Goal: Task Accomplishment & Management: Complete application form

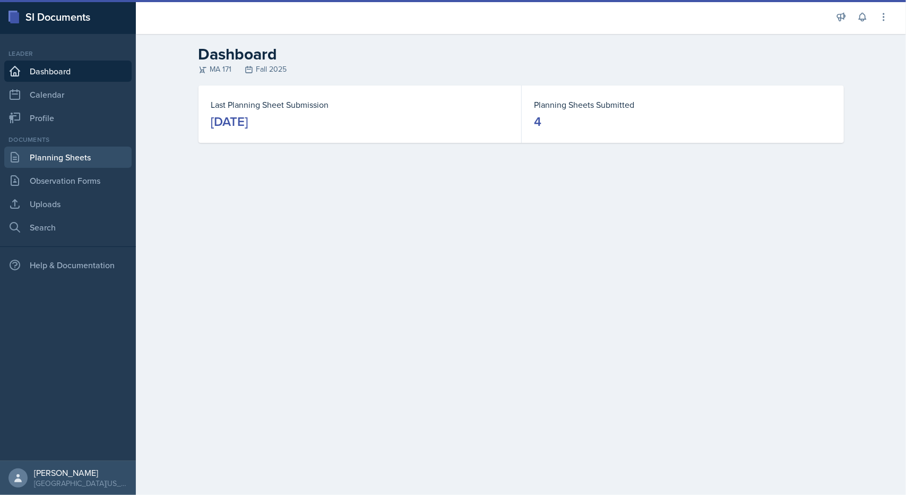
click at [69, 155] on link "Planning Sheets" at bounding box center [67, 156] width 127 height 21
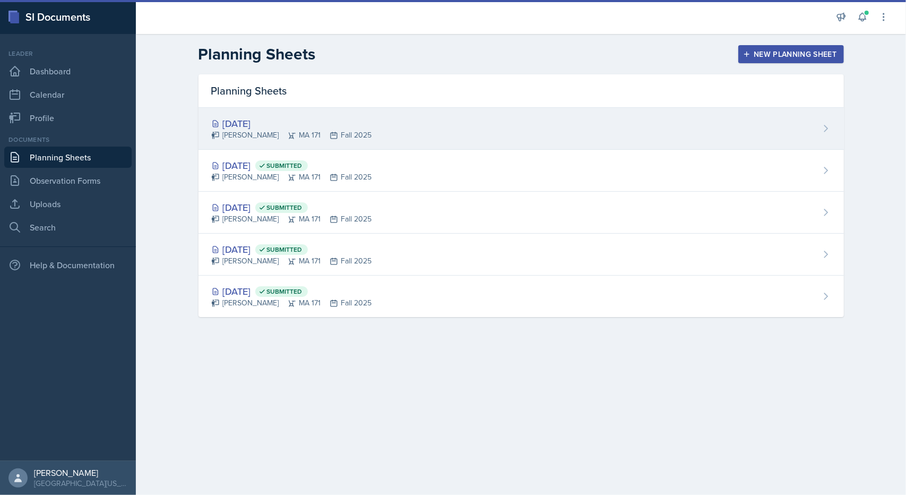
click at [267, 124] on div "[DATE]" at bounding box center [291, 123] width 161 height 14
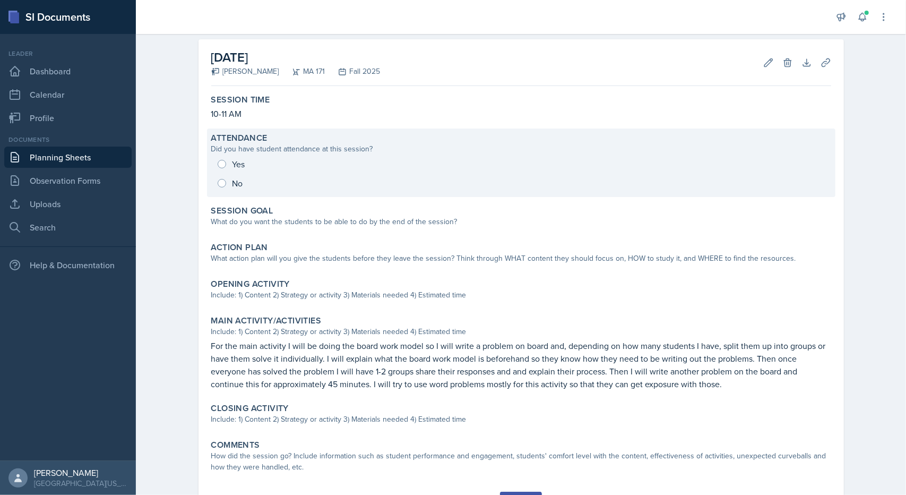
scroll to position [97, 0]
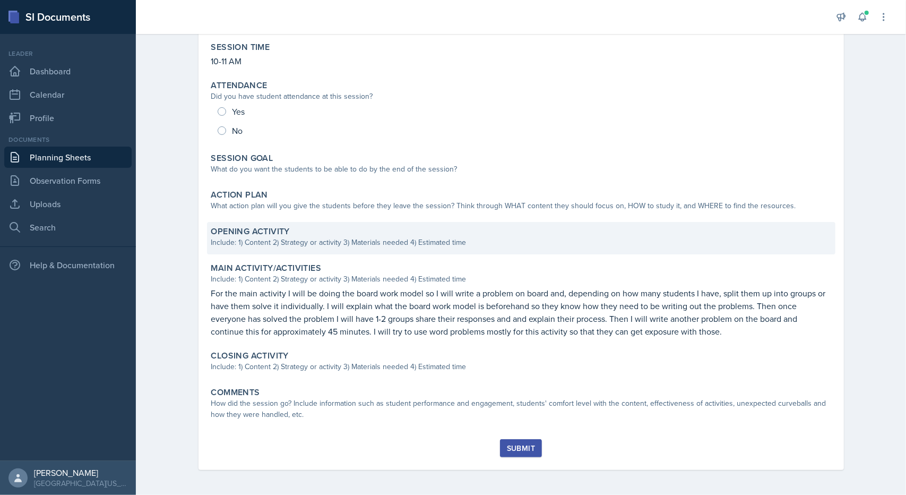
click at [259, 233] on label "Opening Activity" at bounding box center [250, 231] width 79 height 11
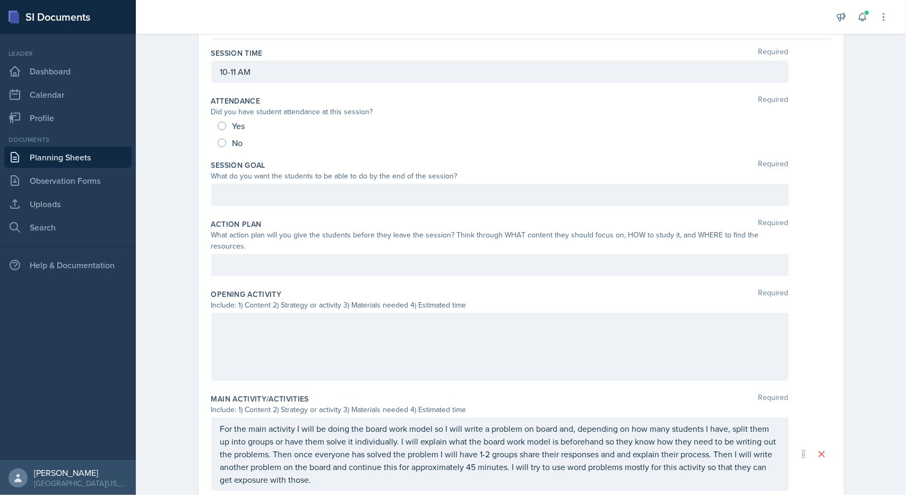
click at [291, 338] on div at bounding box center [499, 347] width 577 height 68
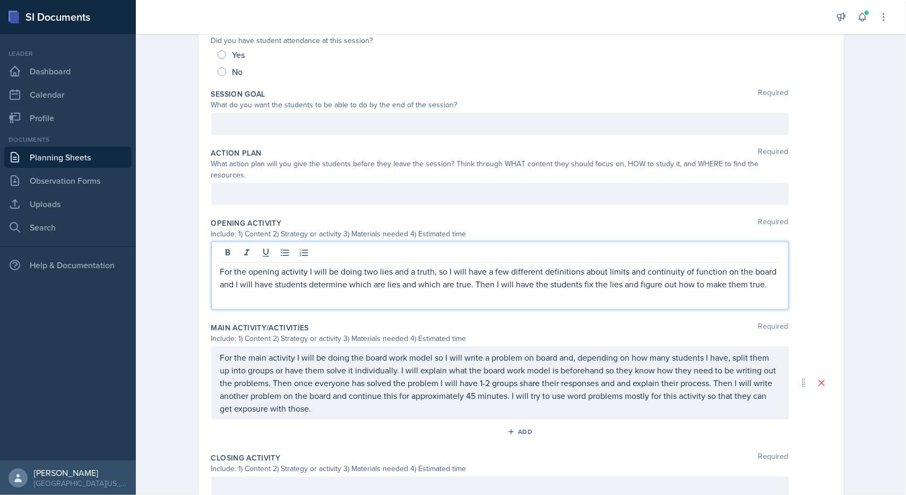
scroll to position [221, 0]
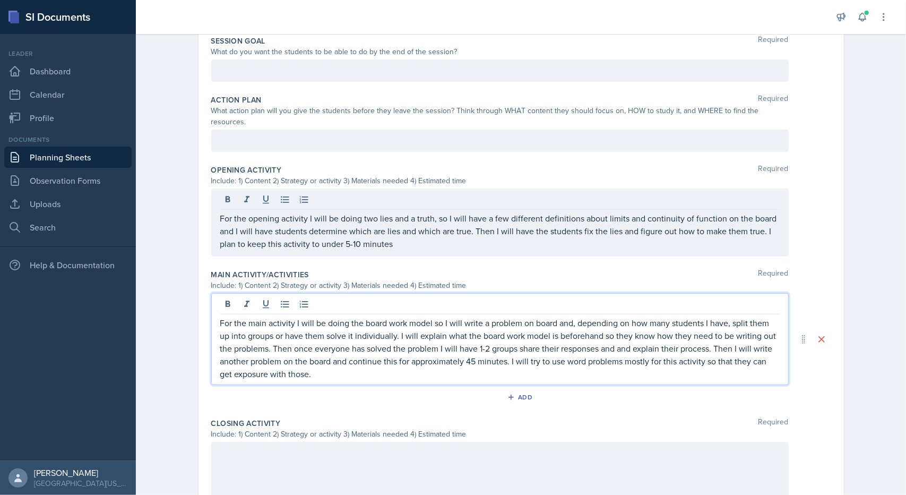
drag, startPoint x: 511, startPoint y: 327, endPoint x: 514, endPoint y: 343, distance: 16.2
click at [513, 333] on p "For the main activity I will be doing the board work model so I will write a pr…" at bounding box center [499, 348] width 559 height 64
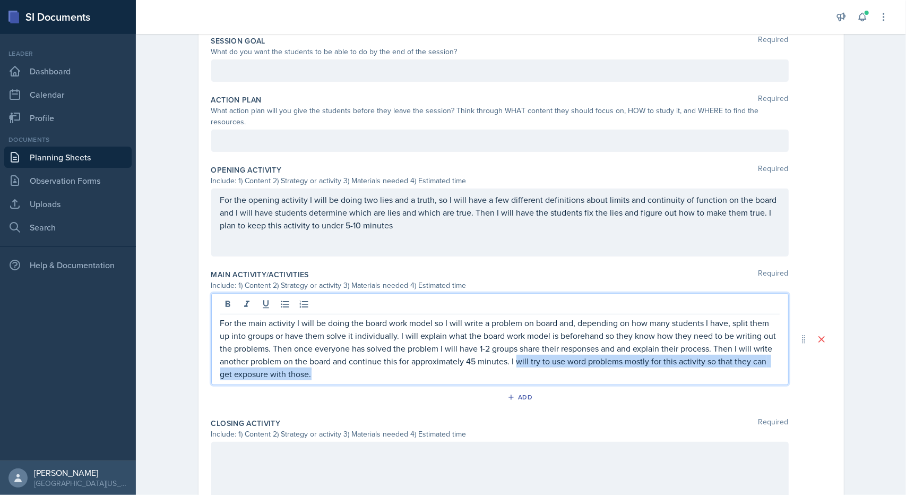
drag, startPoint x: 512, startPoint y: 346, endPoint x: 515, endPoint y: 360, distance: 14.7
click at [515, 360] on p "For the main activity I will be doing the board work model so I will write a pr…" at bounding box center [499, 348] width 559 height 64
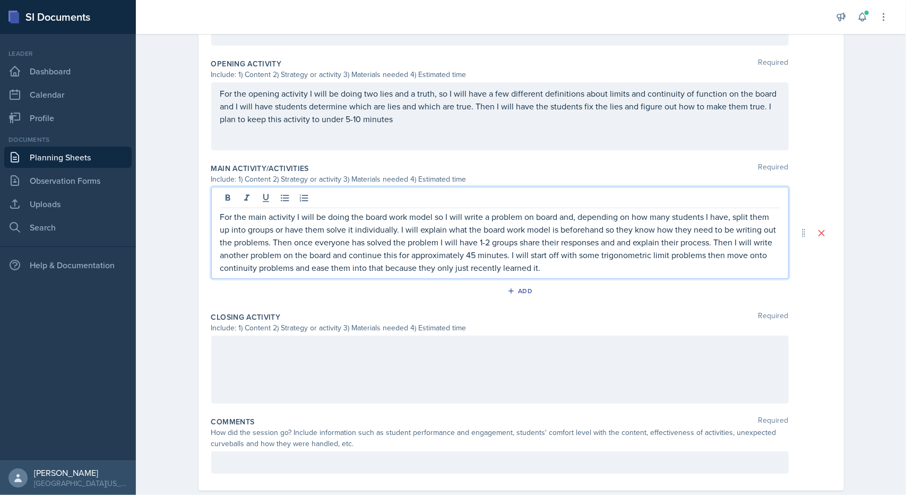
click at [324, 366] on div at bounding box center [499, 369] width 577 height 68
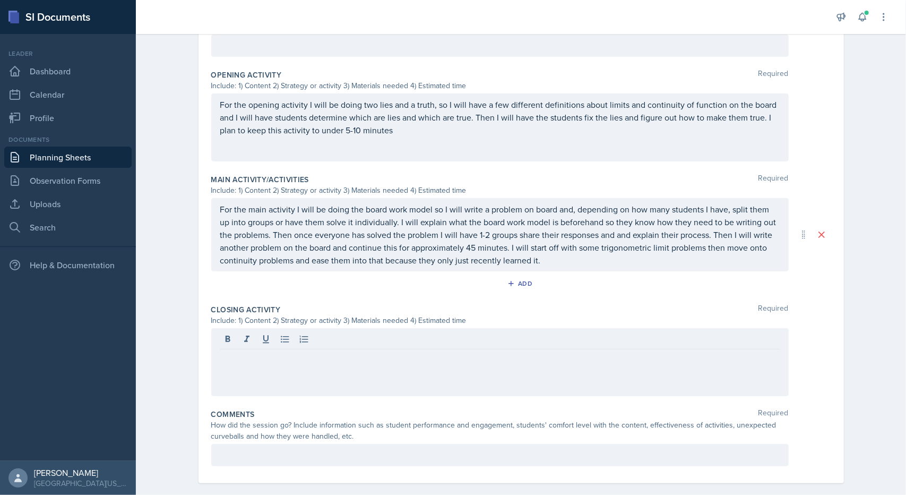
click at [323, 366] on div at bounding box center [499, 362] width 577 height 68
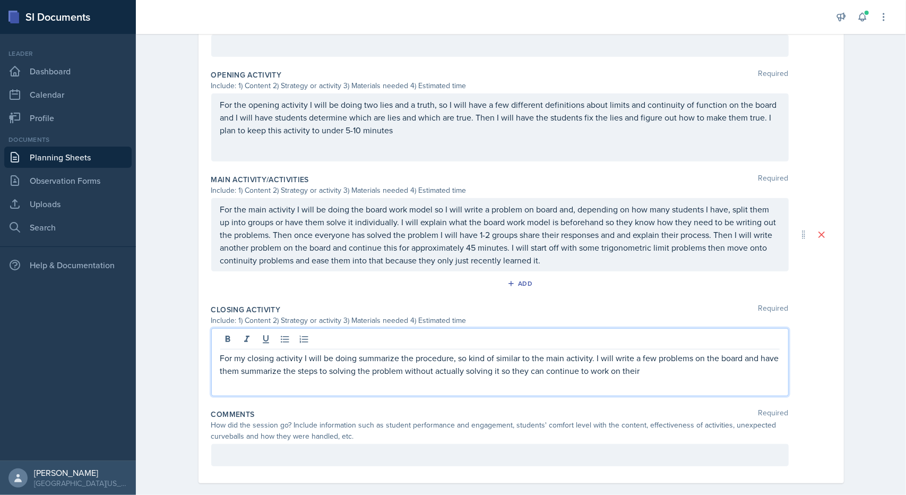
click at [645, 351] on p "For my closing activity I will be doing summarize the procedure, so kind of sim…" at bounding box center [499, 363] width 559 height 25
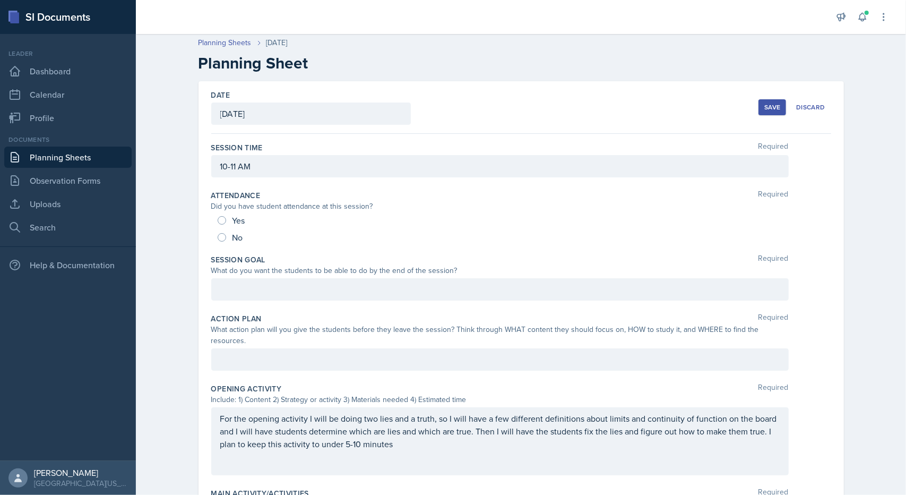
scroll to position [0, 0]
click at [523, 287] on div at bounding box center [499, 291] width 577 height 22
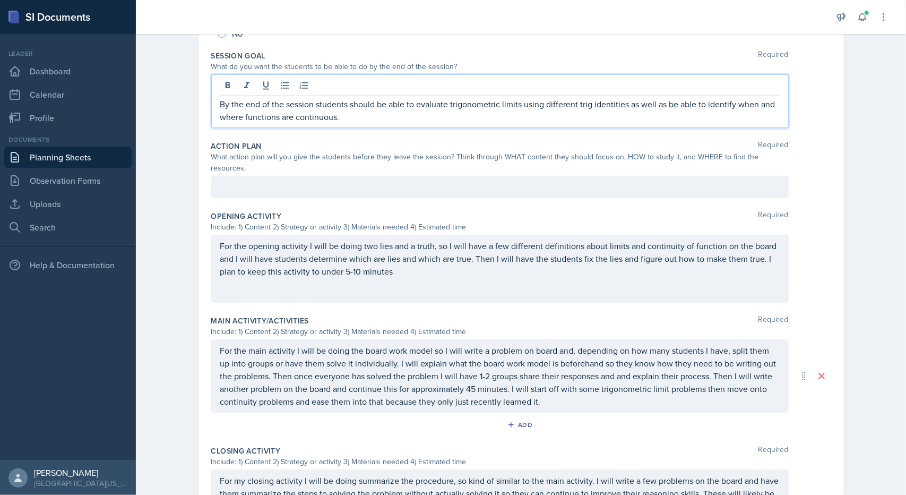
scroll to position [212, 0]
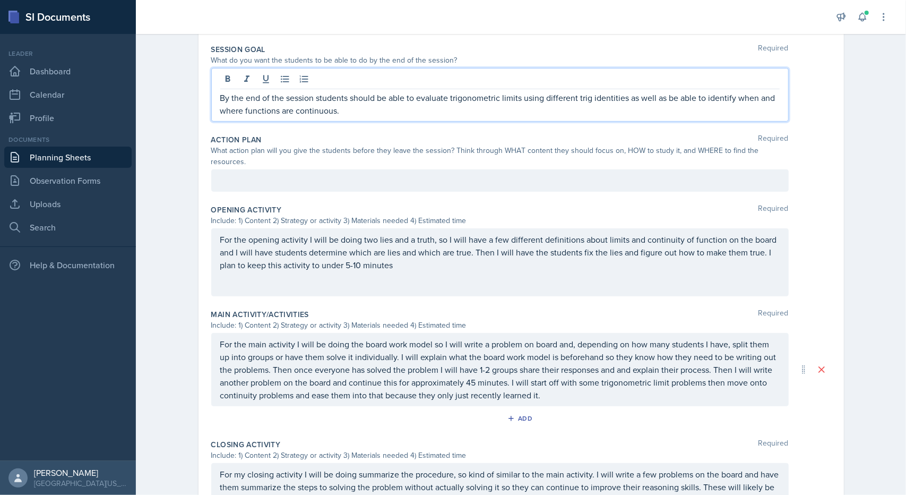
click at [423, 169] on div at bounding box center [499, 180] width 577 height 22
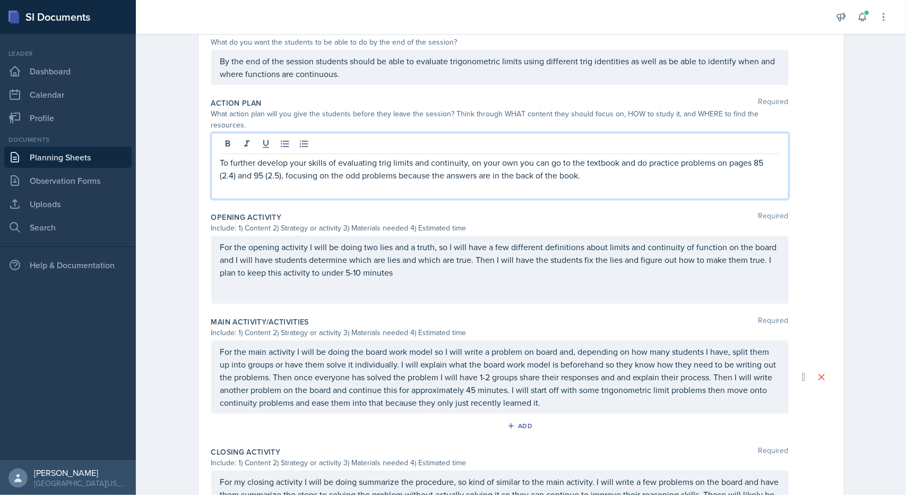
click at [524, 212] on div "Opening Activity Required" at bounding box center [521, 217] width 620 height 11
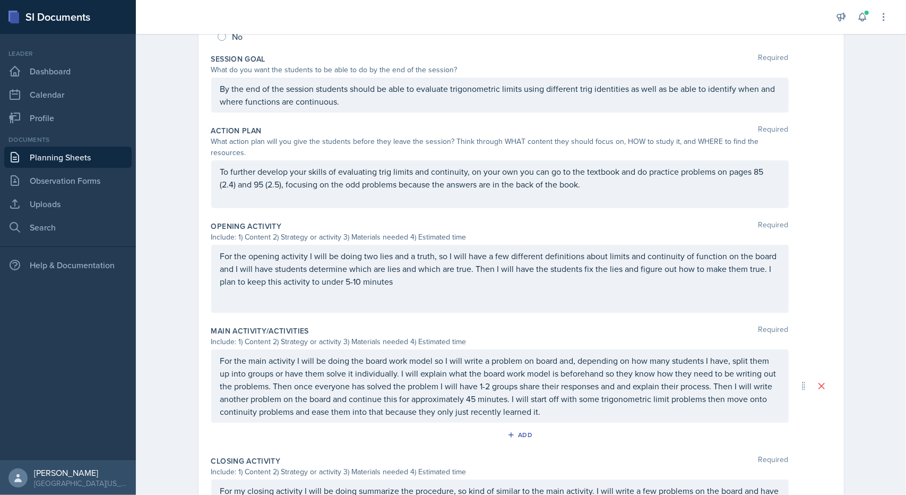
scroll to position [0, 0]
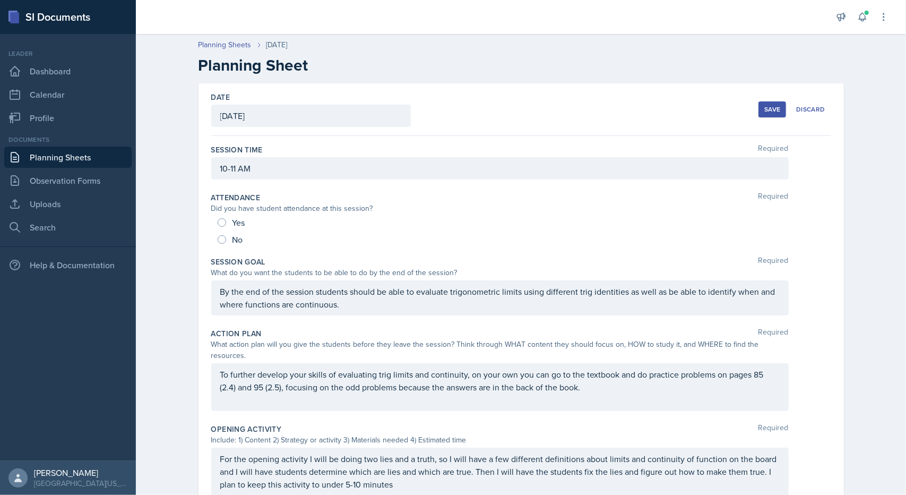
click at [771, 109] on div "Save" at bounding box center [772, 109] width 16 height 8
